Goal: Task Accomplishment & Management: Manage account settings

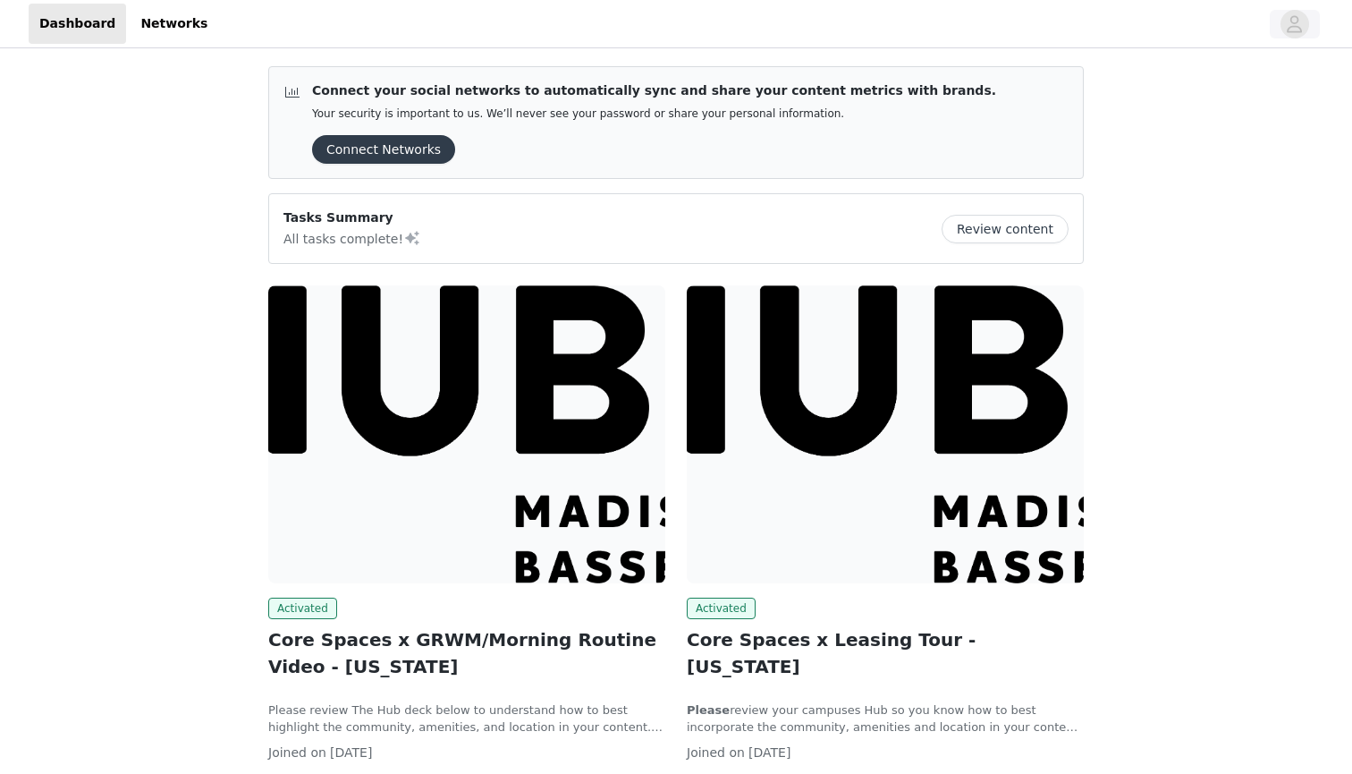
click at [1296, 30] on icon "avatar" at bounding box center [1294, 24] width 17 height 29
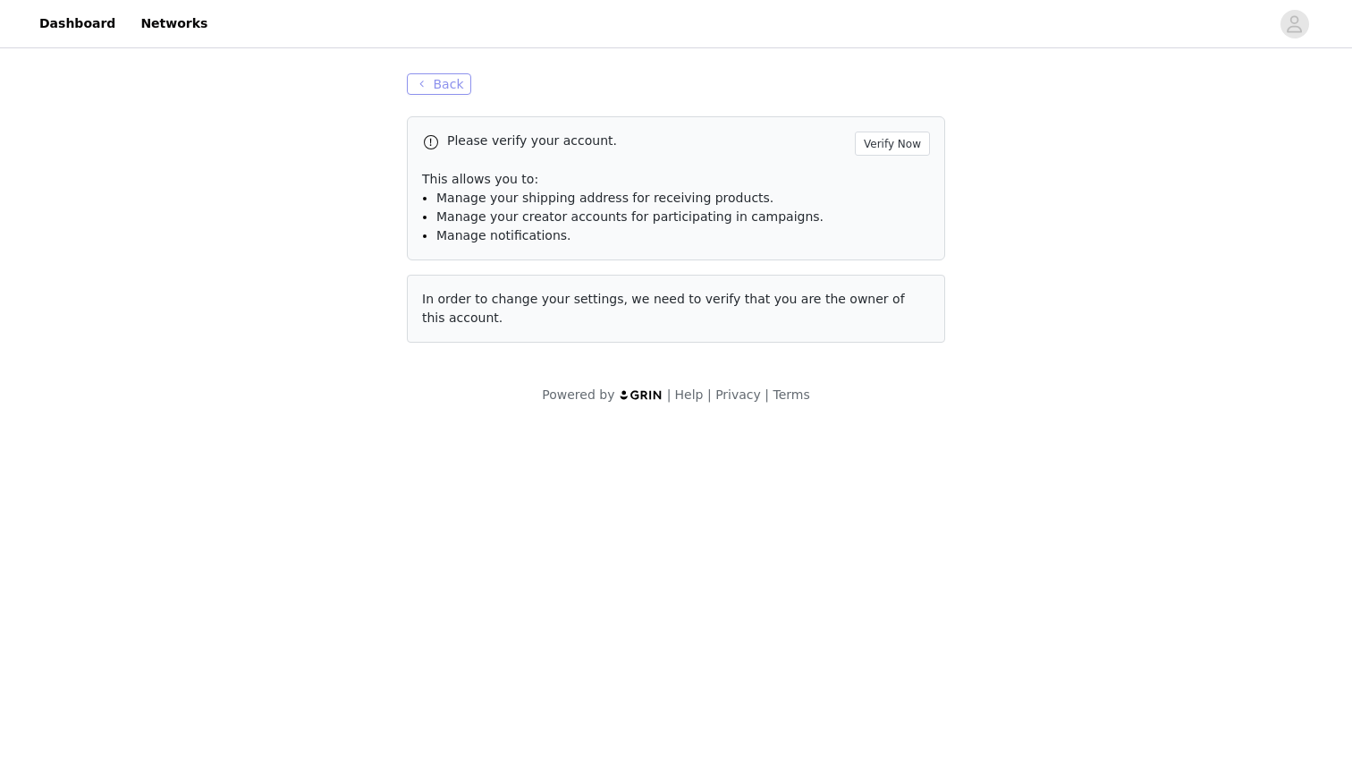
click at [440, 88] on button "Back" at bounding box center [439, 83] width 64 height 21
click at [429, 97] on div "Back Please verify your account. Verify Now This allows you to: Manage your shi…" at bounding box center [675, 208] width 581 height 312
click at [431, 83] on button "Back" at bounding box center [439, 83] width 64 height 21
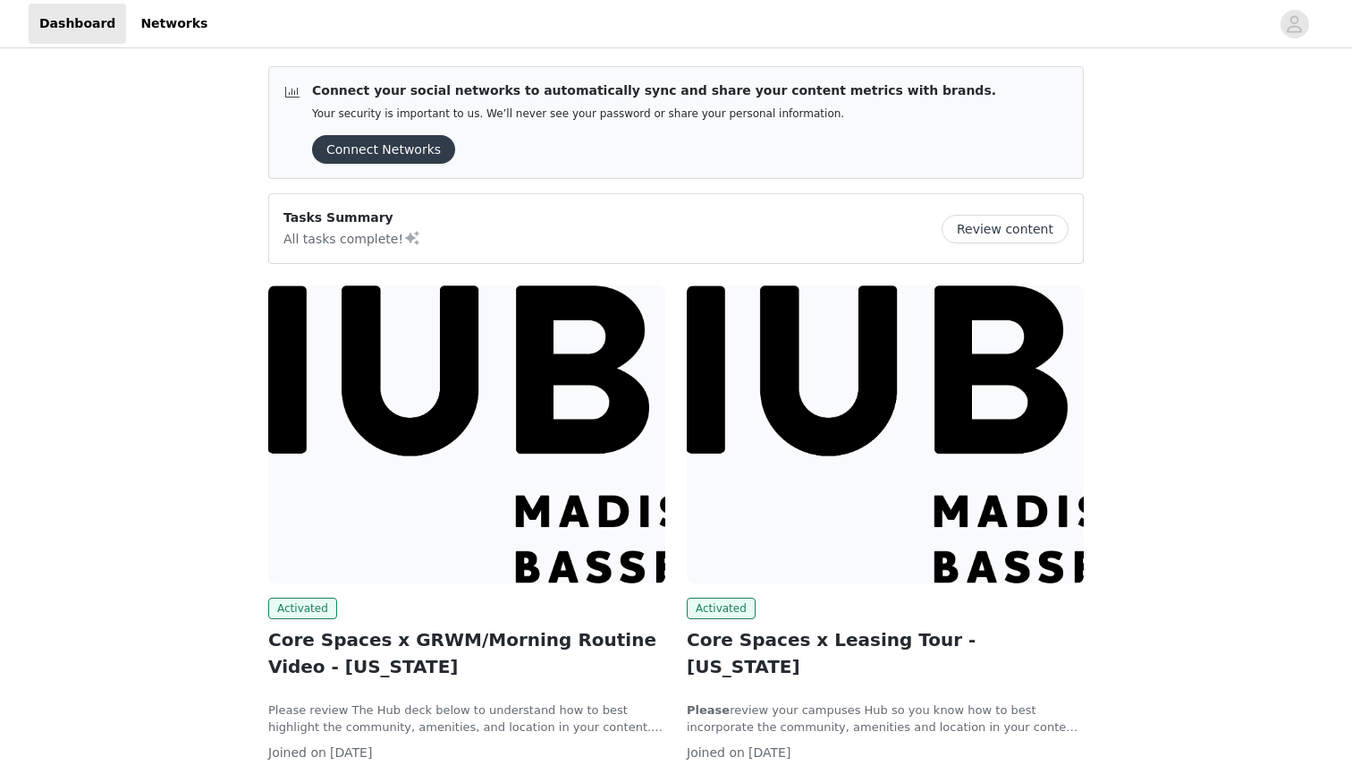
click at [428, 152] on button "Connect Networks" at bounding box center [383, 149] width 143 height 29
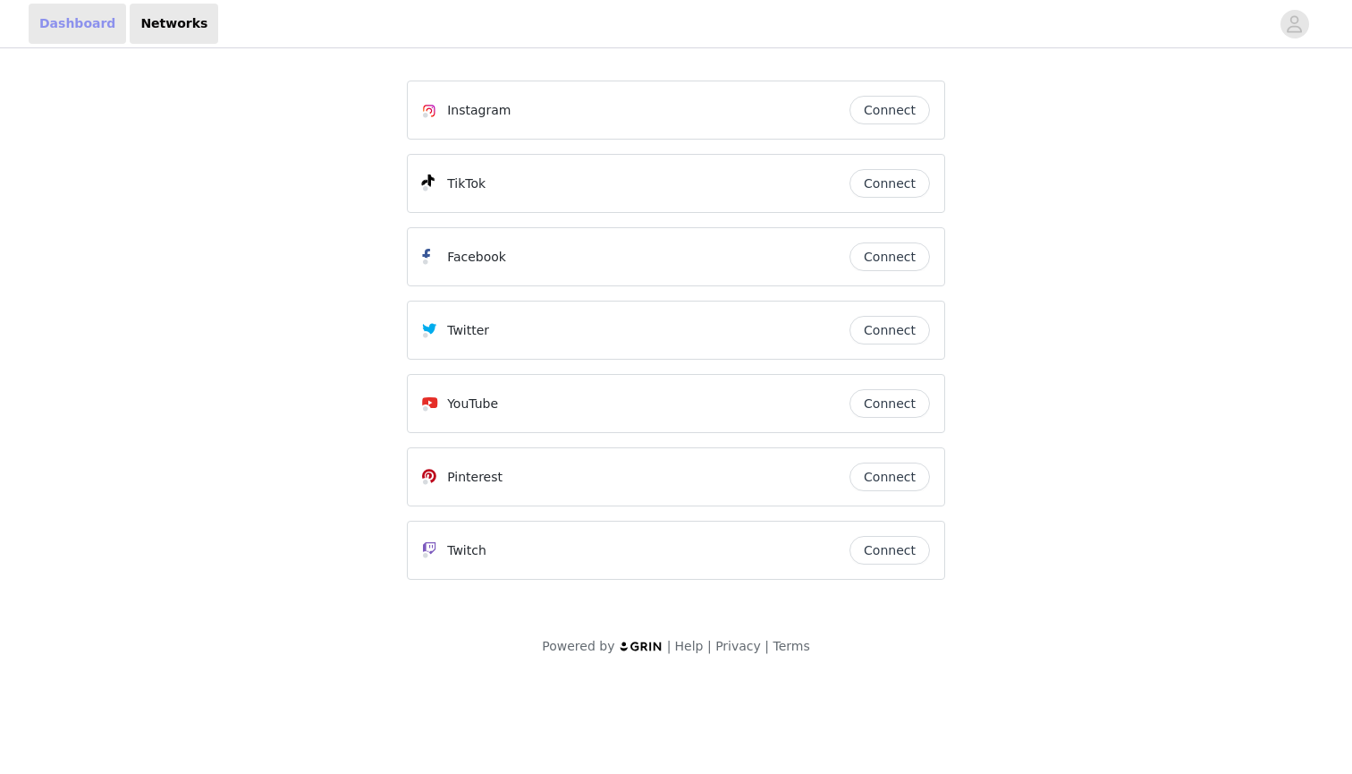
click at [89, 13] on link "Dashboard" at bounding box center [77, 24] width 97 height 40
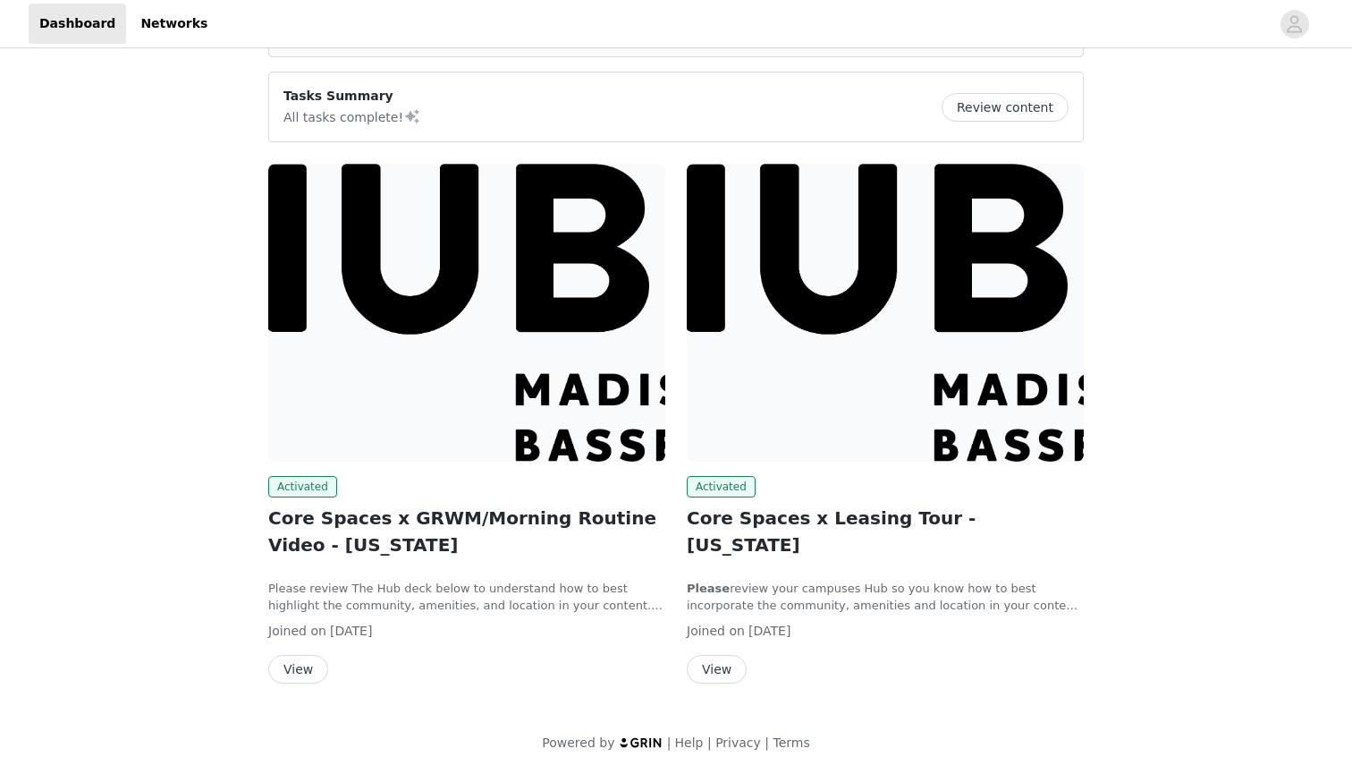
scroll to position [123, 0]
click at [863, 615] on div "Activated Core Spaces x Leasing Tour - [US_STATE] Please review your campuses H…" at bounding box center [885, 579] width 397 height 207
